Goal: Task Accomplishment & Management: Manage account settings

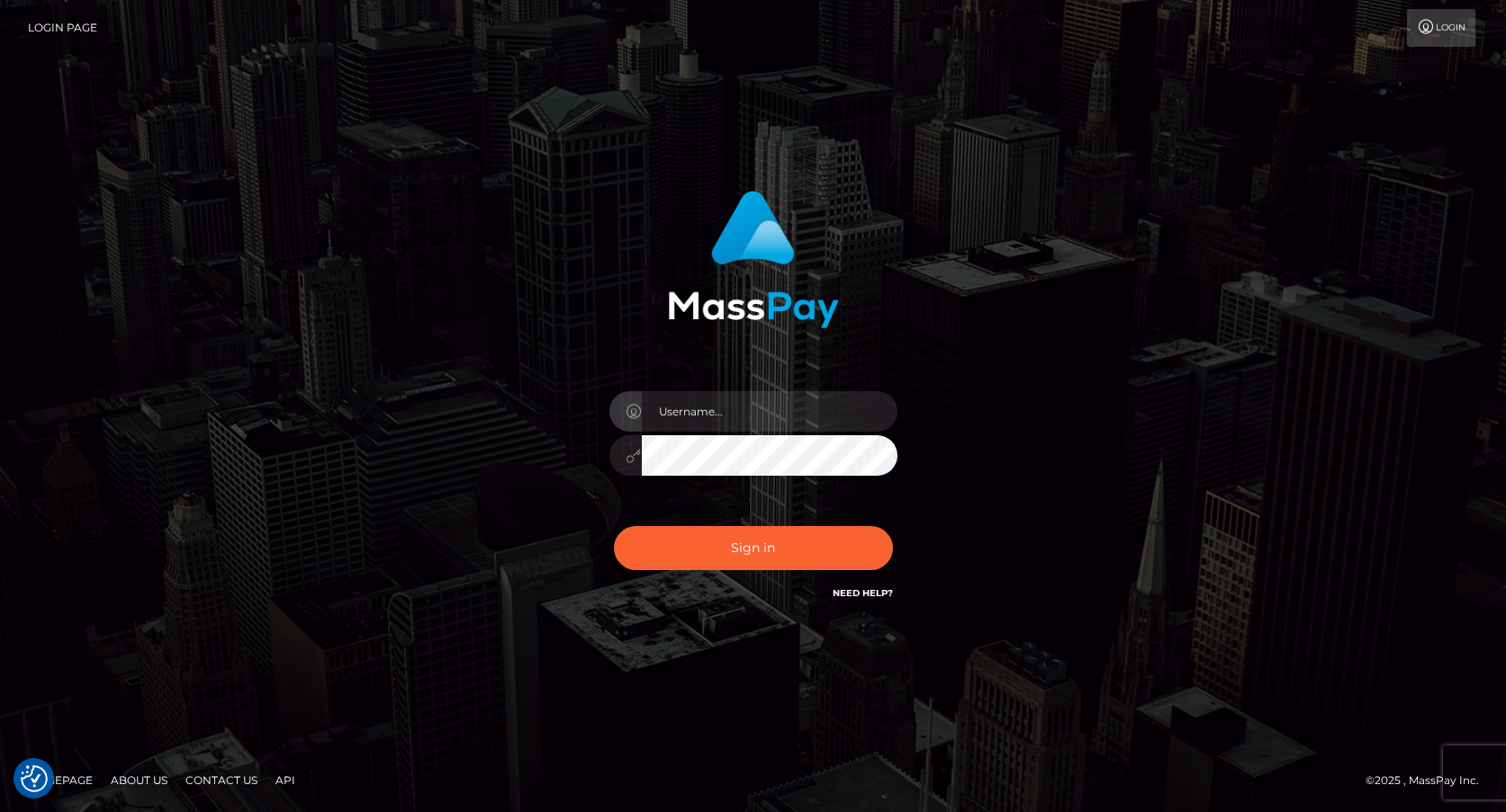
checkbox input "true"
type input "frank.minyon@cforth.com"
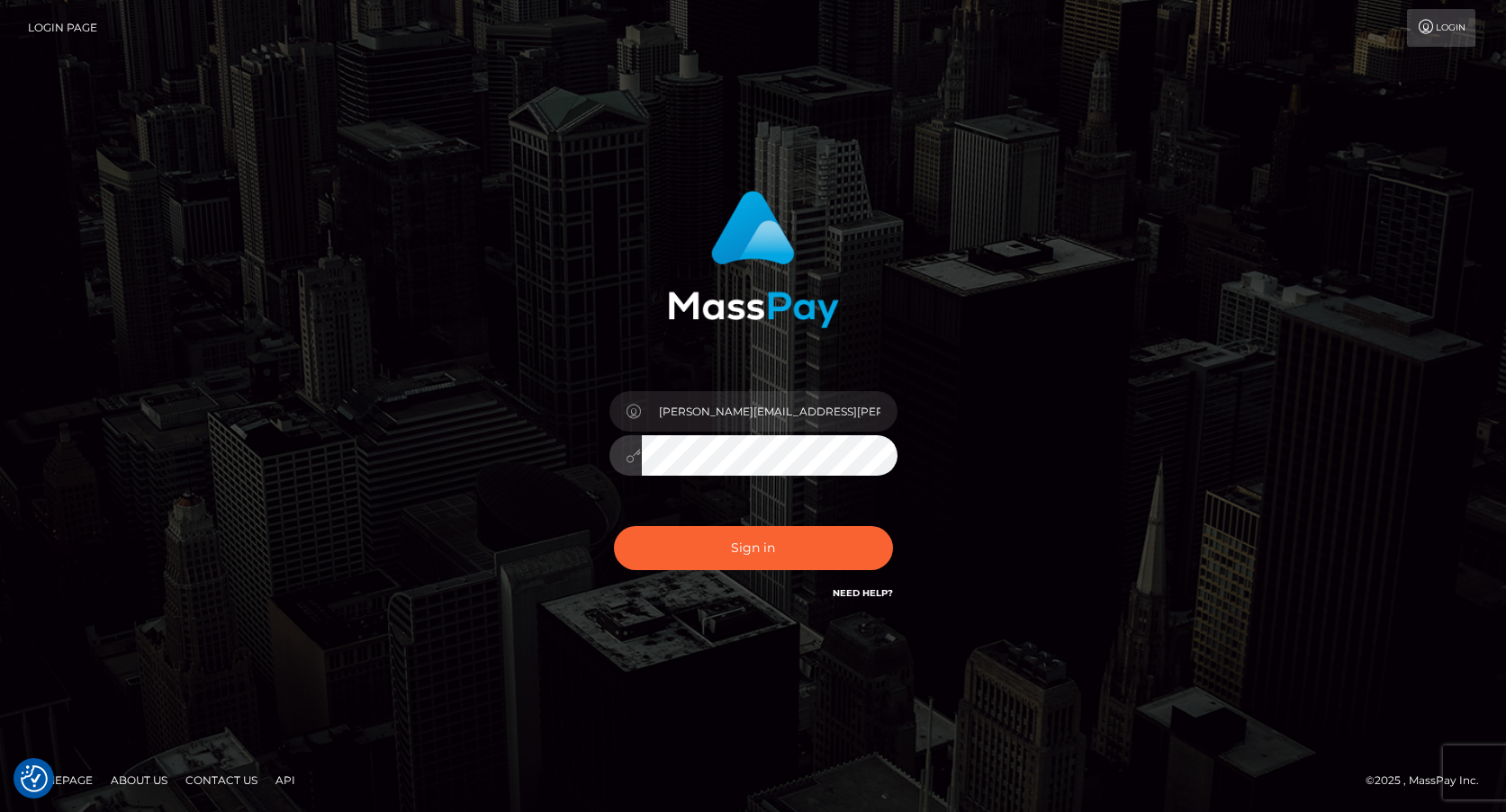
click at [779, 550] on button "Sign in" at bounding box center [753, 549] width 279 height 44
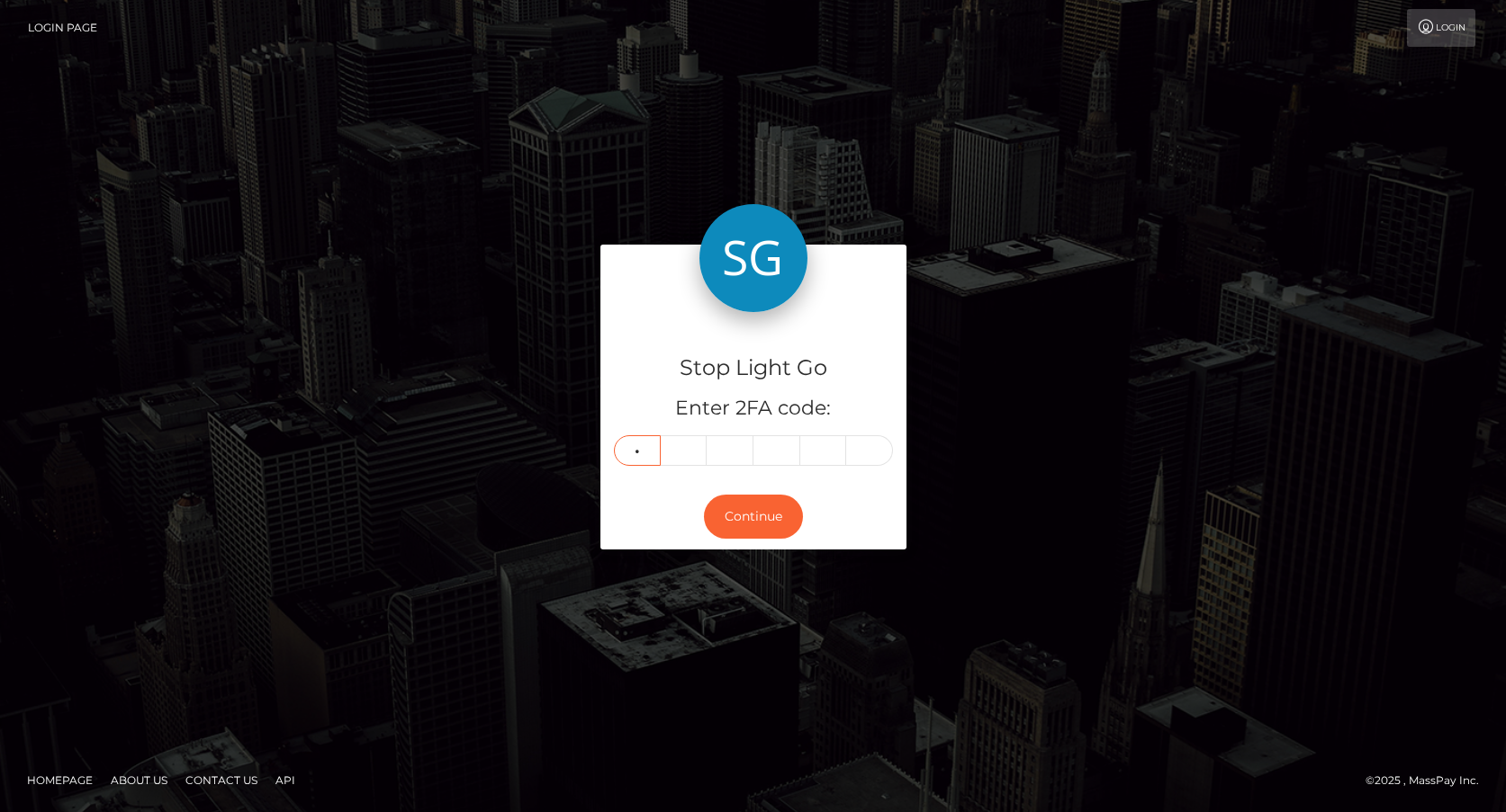
type input "3"
type input "6"
type input "3"
type input "0"
type input "6"
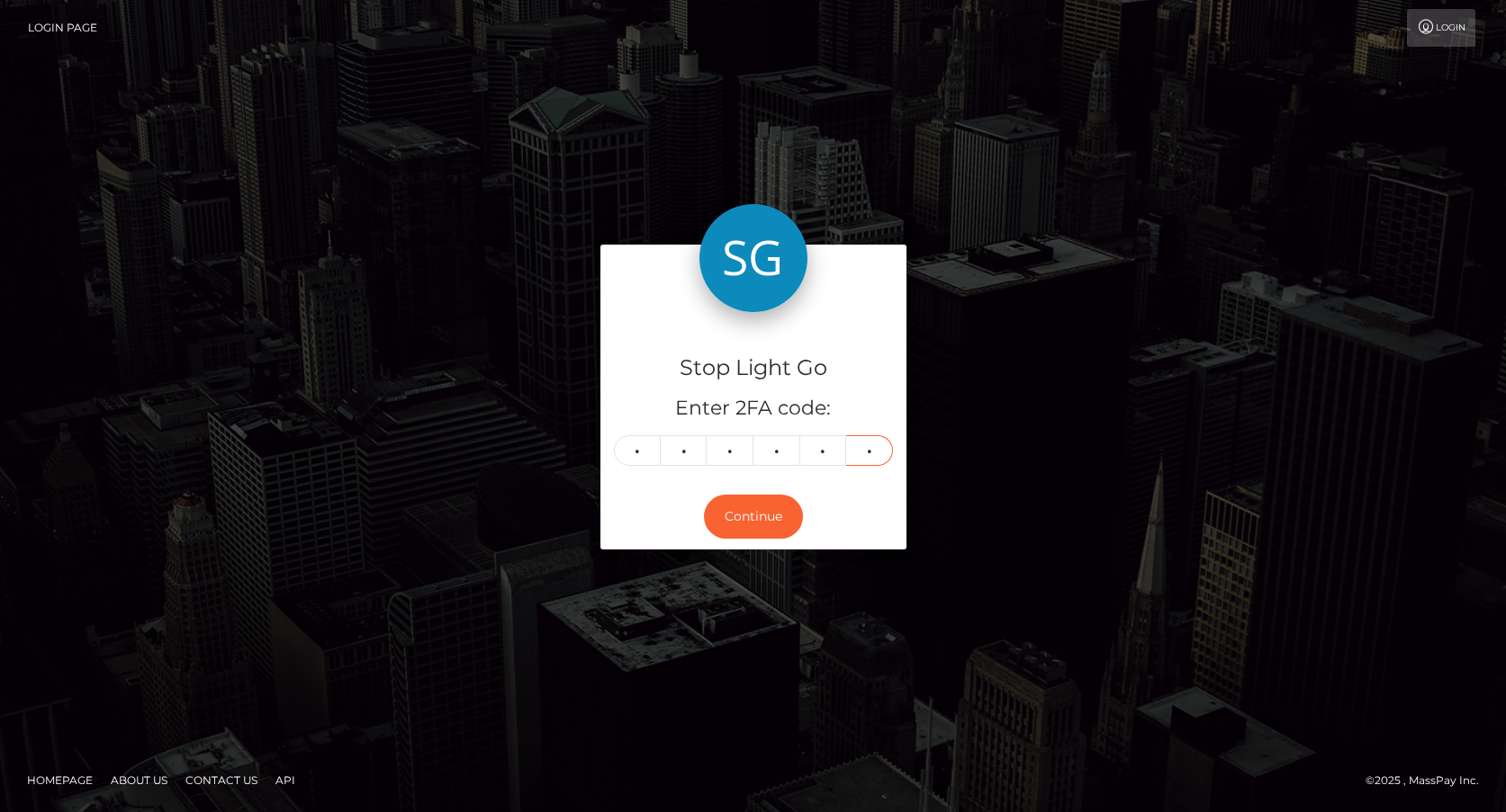
type input "0"
click at [753, 519] on button "Continue" at bounding box center [753, 516] width 99 height 44
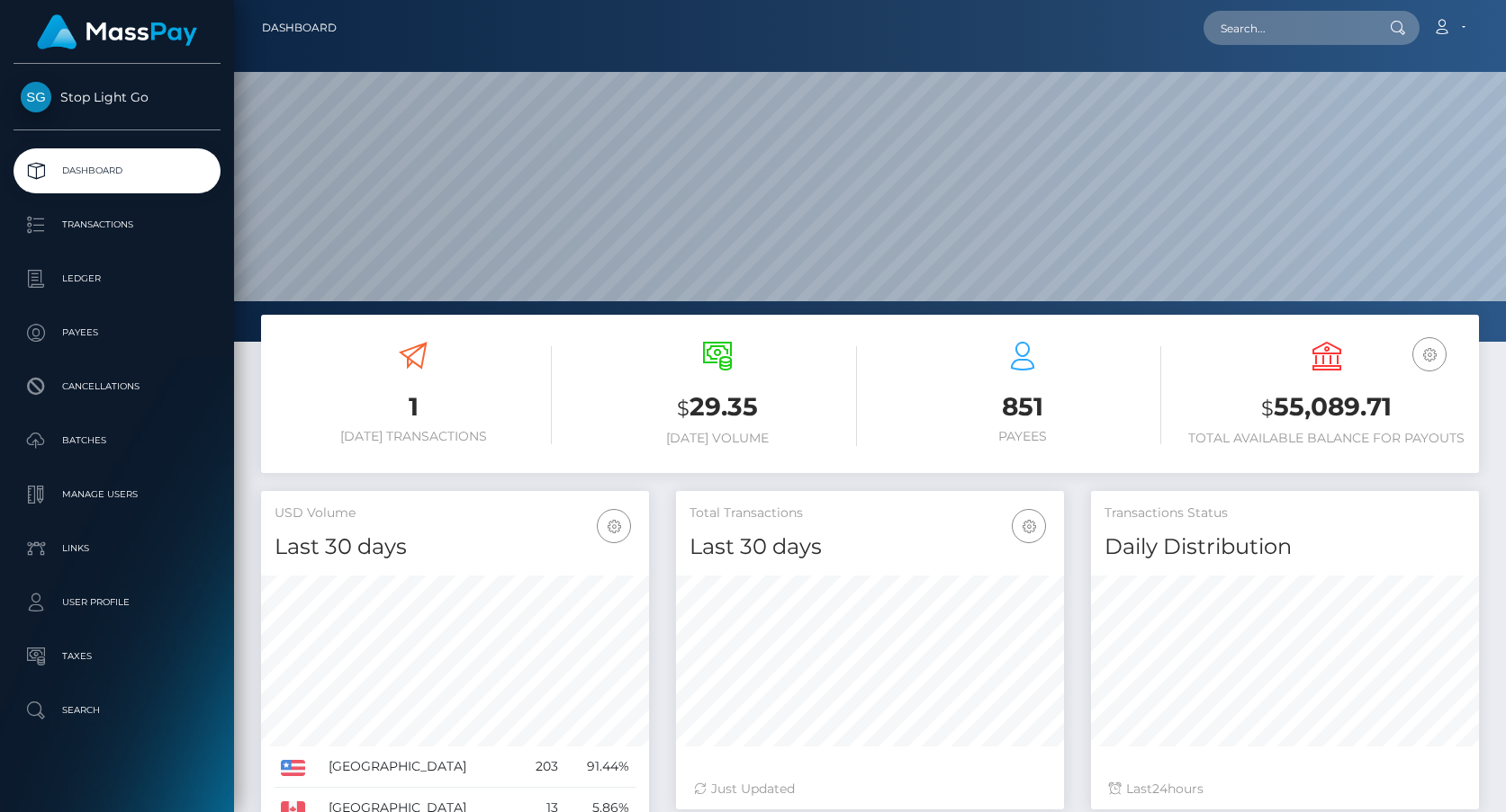
scroll to position [318, 388]
click at [1457, 29] on link "Account" at bounding box center [1449, 28] width 53 height 38
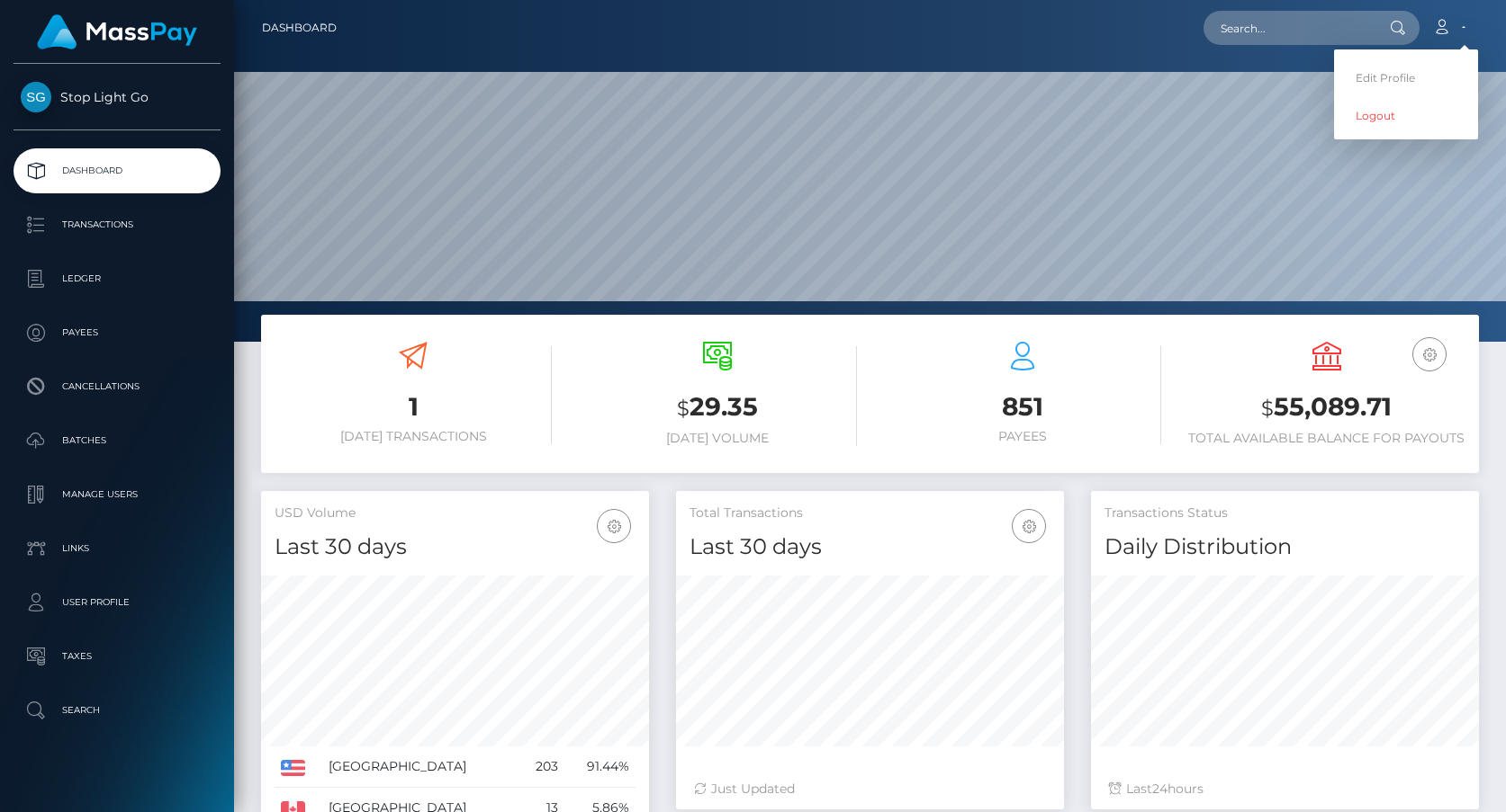
click at [966, 33] on div "Loading... Loading... Account Edit Profile Logout" at bounding box center [914, 28] width 1127 height 38
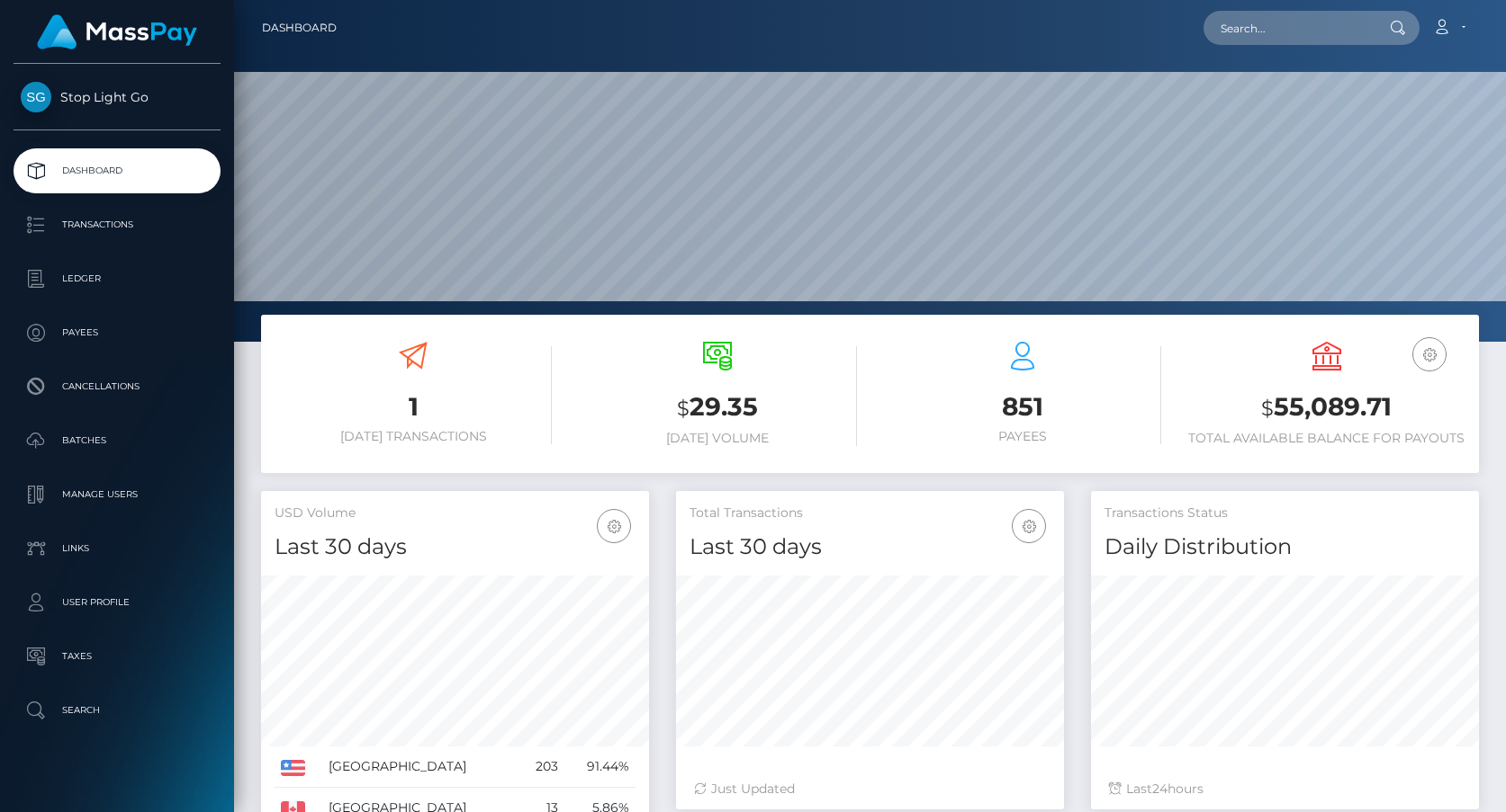
click at [556, 372] on div "1 Today Transactions" at bounding box center [413, 396] width 304 height 136
click at [564, 377] on div "1 Today Transactions" at bounding box center [413, 396] width 304 height 136
